Goal: Task Accomplishment & Management: Use online tool/utility

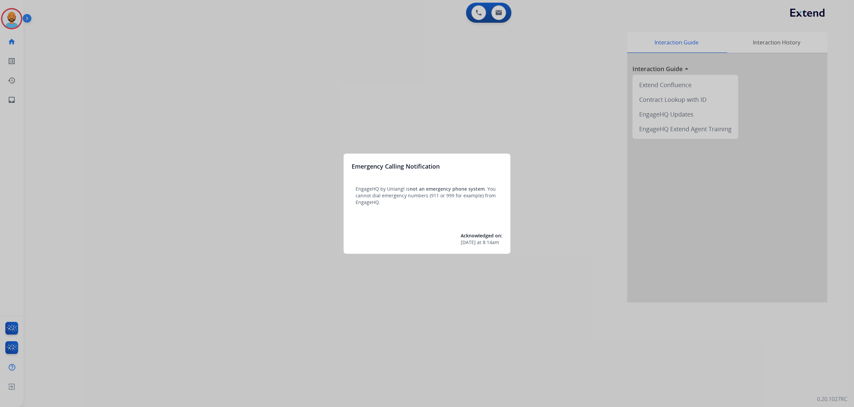
click at [19, 16] on div at bounding box center [427, 203] width 854 height 407
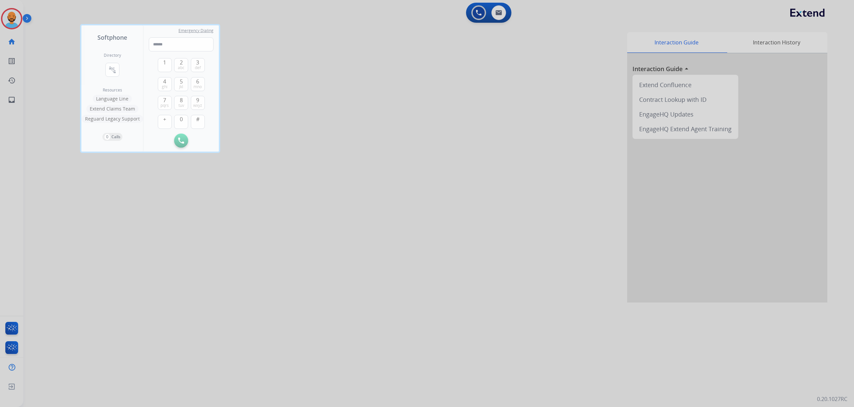
click at [16, 16] on div at bounding box center [427, 203] width 854 height 407
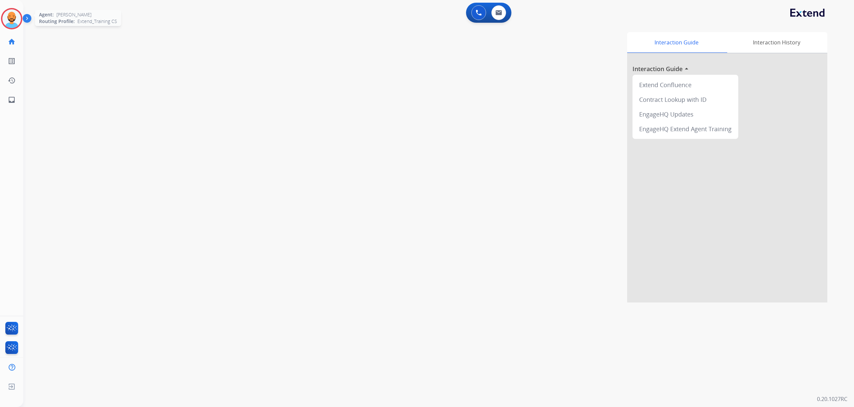
click at [13, 20] on img at bounding box center [11, 18] width 19 height 19
